Goal: Task Accomplishment & Management: Manage account settings

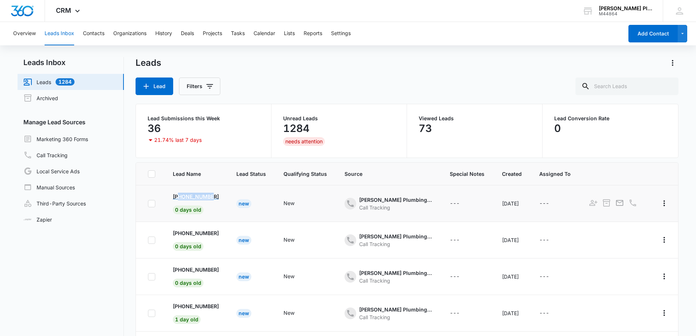
copy p "3053043652"
drag, startPoint x: 214, startPoint y: 197, endPoint x: 179, endPoint y: 198, distance: 34.4
click at [179, 198] on td "+13053043652 0 days old" at bounding box center [196, 203] width 64 height 37
copy p "7274559199"
drag, startPoint x: 216, startPoint y: 235, endPoint x: 178, endPoint y: 231, distance: 37.9
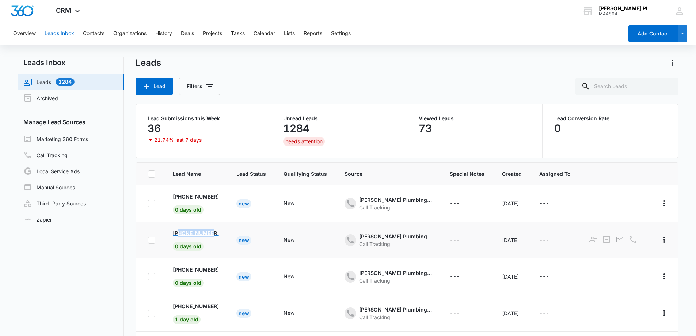
click at [178, 231] on td "+17274559199 0 days old" at bounding box center [196, 240] width 64 height 37
copy p "2817971994"
drag, startPoint x: 217, startPoint y: 272, endPoint x: 179, endPoint y: 269, distance: 38.9
click at [179, 269] on td "+12817971994 0 days old" at bounding box center [196, 276] width 64 height 37
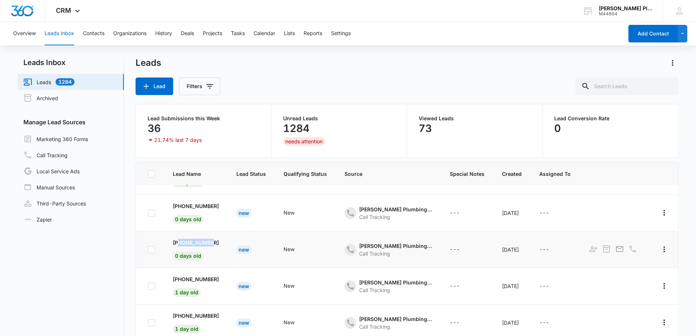
scroll to position [37, 0]
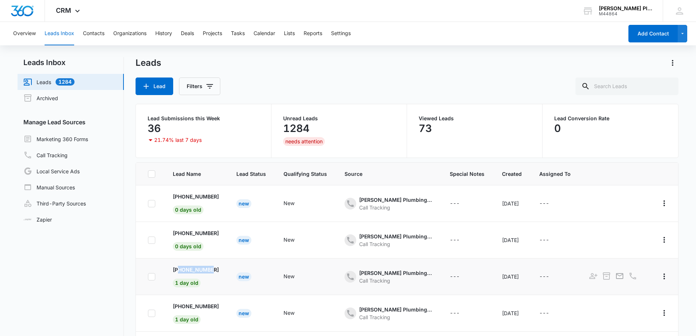
copy p "3053052298"
drag, startPoint x: 215, startPoint y: 272, endPoint x: 180, endPoint y: 265, distance: 35.4
click at [180, 265] on td "+13053052298 1 day old" at bounding box center [196, 276] width 64 height 37
